Goal: Complete application form: Complete application form

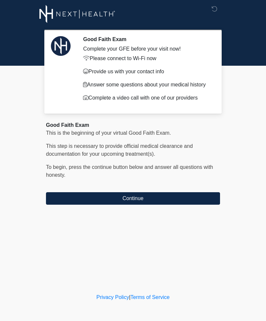
click at [183, 194] on button "Continue" at bounding box center [133, 198] width 174 height 12
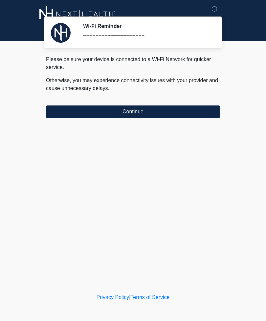
click at [212, 115] on button "Continue" at bounding box center [133, 111] width 174 height 12
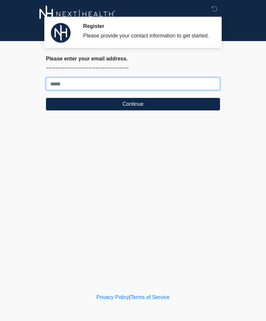
click at [200, 90] on input "Where should we email your treatment plan?" at bounding box center [133, 83] width 174 height 12
click at [202, 90] on input "Where should we email your treatment plan?" at bounding box center [133, 83] width 174 height 12
type input "**********"
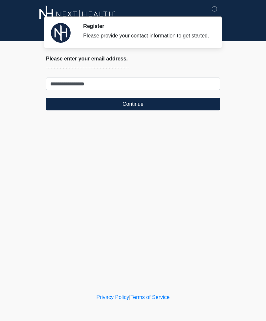
click at [106, 110] on button "Continue" at bounding box center [133, 104] width 174 height 12
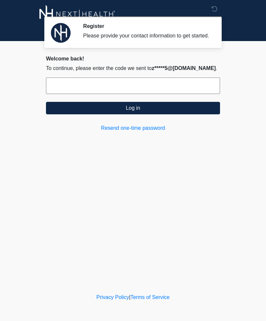
click at [63, 91] on input "text" at bounding box center [133, 85] width 174 height 16
type input "******"
click at [81, 114] on button "Log in" at bounding box center [133, 108] width 174 height 12
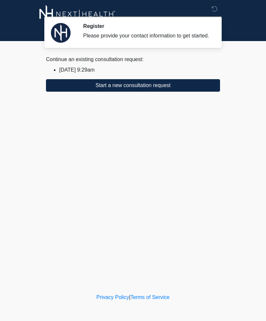
click at [96, 91] on button "Start a new consultation request" at bounding box center [133, 85] width 174 height 12
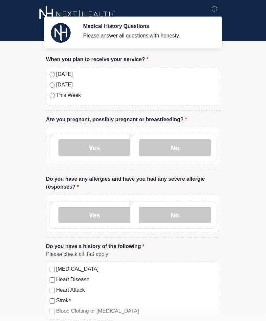
click at [57, 75] on label "[DATE]" at bounding box center [136, 74] width 160 height 8
click at [170, 143] on label "No" at bounding box center [175, 147] width 72 height 16
click at [170, 212] on label "No" at bounding box center [175, 214] width 72 height 16
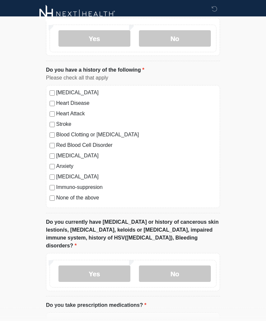
scroll to position [192, 0]
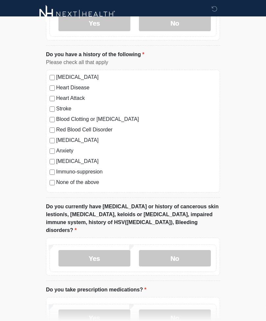
click at [67, 185] on label "None of the above" at bounding box center [136, 182] width 160 height 8
click at [163, 250] on label "No" at bounding box center [175, 258] width 72 height 16
click at [168, 309] on label "No" at bounding box center [175, 317] width 72 height 16
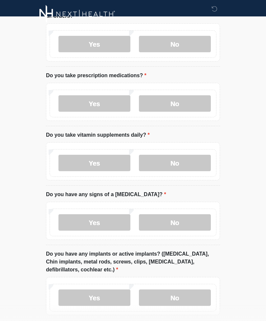
scroll to position [448, 0]
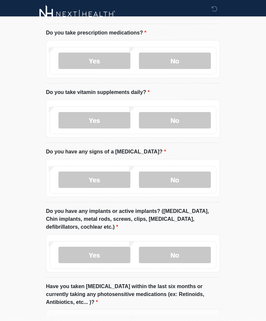
click at [148, 112] on label "No" at bounding box center [175, 120] width 72 height 16
click at [158, 171] on label "No" at bounding box center [175, 179] width 72 height 16
click at [156, 241] on div "Yes No" at bounding box center [133, 255] width 167 height 28
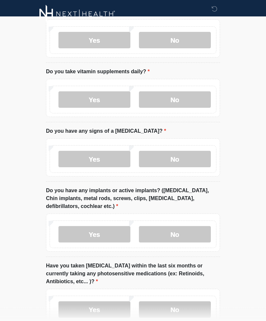
scroll to position [503, 0]
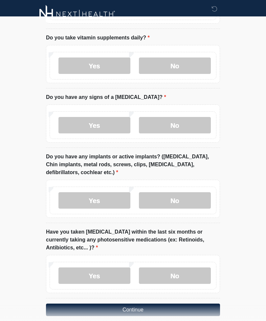
click at [157, 192] on label "No" at bounding box center [175, 200] width 72 height 16
click at [160, 272] on label "No" at bounding box center [175, 275] width 72 height 16
click at [126, 303] on button "Continue" at bounding box center [133, 309] width 174 height 12
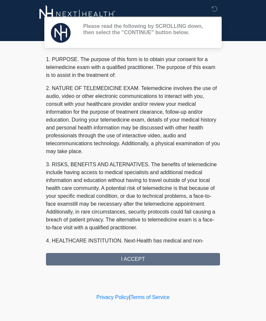
scroll to position [0, 0]
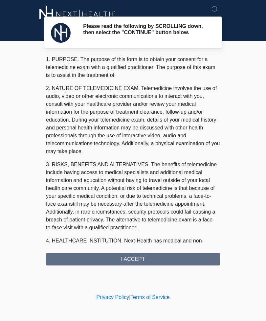
click at [108, 264] on div "1. PURPOSE. The purpose of this form is to obtain your consent for a telemedici…" at bounding box center [133, 160] width 174 height 210
click at [122, 261] on div "1. PURPOSE. The purpose of this form is to obtain your consent for a telemedici…" at bounding box center [133, 160] width 174 height 210
click at [123, 259] on div "1. PURPOSE. The purpose of this form is to obtain your consent for a telemedici…" at bounding box center [133, 160] width 174 height 210
click at [117, 260] on div "1. PURPOSE. The purpose of this form is to obtain your consent for a telemedici…" at bounding box center [133, 160] width 174 height 210
click at [117, 259] on div "1. PURPOSE. The purpose of this form is to obtain your consent for a telemedici…" at bounding box center [133, 160] width 174 height 210
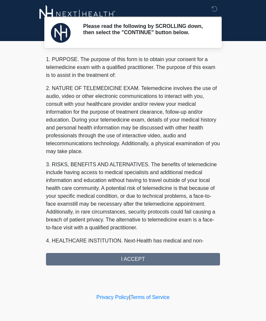
click at [130, 261] on div "1. PURPOSE. The purpose of this form is to obtain your consent for a telemedici…" at bounding box center [133, 160] width 174 height 210
click at [135, 259] on div "1. PURPOSE. The purpose of this form is to obtain your consent for a telemedici…" at bounding box center [133, 160] width 174 height 210
click at [123, 257] on div "1. PURPOSE. The purpose of this form is to obtain your consent for a telemedici…" at bounding box center [133, 160] width 174 height 210
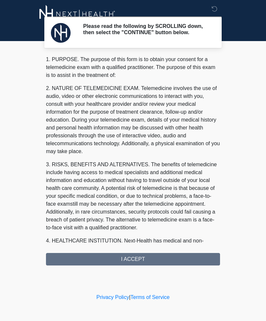
click at [123, 257] on div "1. PURPOSE. The purpose of this form is to obtain your consent for a telemedici…" at bounding box center [133, 160] width 174 height 210
click at [128, 262] on div "1. PURPOSE. The purpose of this form is to obtain your consent for a telemedici…" at bounding box center [133, 160] width 174 height 210
click at [143, 257] on div "1. PURPOSE. The purpose of this form is to obtain your consent for a telemedici…" at bounding box center [133, 160] width 174 height 210
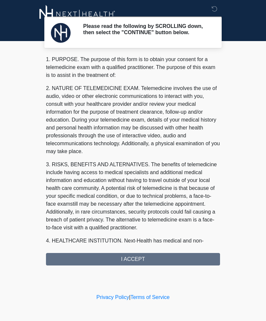
click at [121, 248] on div "1. PURPOSE. The purpose of this form is to obtain your consent for a telemedici…" at bounding box center [133, 160] width 174 height 210
click at [114, 258] on div "1. PURPOSE. The purpose of this form is to obtain your consent for a telemedici…" at bounding box center [133, 160] width 174 height 210
click at [122, 258] on div "1. PURPOSE. The purpose of this form is to obtain your consent for a telemedici…" at bounding box center [133, 160] width 174 height 210
click at [102, 257] on div "1. PURPOSE. The purpose of this form is to obtain your consent for a telemedici…" at bounding box center [133, 160] width 174 height 210
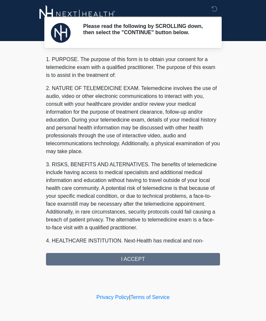
click at [111, 260] on div "1. PURPOSE. The purpose of this form is to obtain your consent for a telemedici…" at bounding box center [133, 160] width 174 height 210
click at [120, 261] on div "1. PURPOSE. The purpose of this form is to obtain your consent for a telemedici…" at bounding box center [133, 160] width 174 height 210
click at [153, 260] on div "1. PURPOSE. The purpose of this form is to obtain your consent for a telemedici…" at bounding box center [133, 160] width 174 height 210
click at [145, 257] on div "1. PURPOSE. The purpose of this form is to obtain your consent for a telemedici…" at bounding box center [133, 160] width 174 height 210
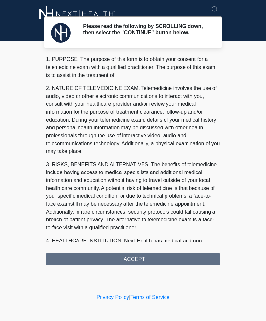
click at [145, 257] on div "1. PURPOSE. The purpose of this form is to obtain your consent for a telemedici…" at bounding box center [133, 160] width 174 height 210
click at [146, 257] on div "1. PURPOSE. The purpose of this form is to obtain your consent for a telemedici…" at bounding box center [133, 160] width 174 height 210
click at [132, 250] on div "1. PURPOSE. The purpose of this form is to obtain your consent for a telemedici…" at bounding box center [133, 160] width 174 height 210
click at [124, 250] on div "1. PURPOSE. The purpose of this form is to obtain your consent for a telemedici…" at bounding box center [133, 160] width 174 height 210
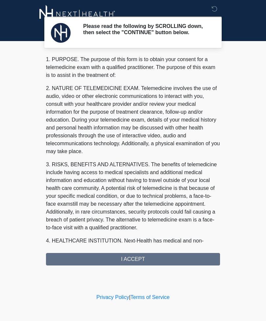
click at [73, 263] on div "1. PURPOSE. The purpose of this form is to obtain your consent for a telemedici…" at bounding box center [133, 160] width 174 height 210
click at [90, 261] on div "1. PURPOSE. The purpose of this form is to obtain your consent for a telemedici…" at bounding box center [133, 160] width 174 height 210
click at [114, 262] on div "1. PURPOSE. The purpose of this form is to obtain your consent for a telemedici…" at bounding box center [133, 160] width 174 height 210
click at [120, 261] on div "1. PURPOSE. The purpose of this form is to obtain your consent for a telemedici…" at bounding box center [133, 160] width 174 height 210
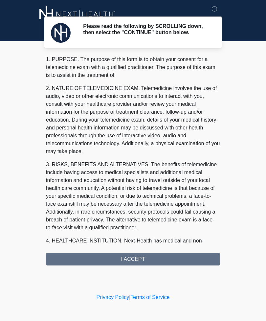
click at [183, 263] on div "1. PURPOSE. The purpose of this form is to obtain your consent for a telemedici…" at bounding box center [133, 160] width 174 height 210
click at [183, 262] on div "1. PURPOSE. The purpose of this form is to obtain your consent for a telemedici…" at bounding box center [133, 160] width 174 height 210
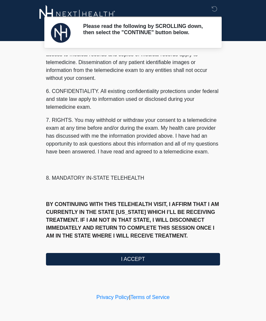
click at [107, 259] on button "I ACCEPT" at bounding box center [133, 259] width 174 height 12
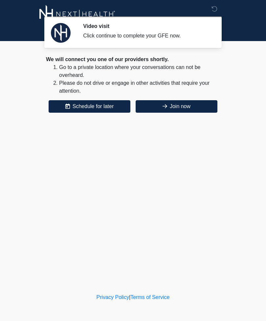
click at [192, 106] on button "Join now" at bounding box center [177, 106] width 82 height 12
